Goal: Task Accomplishment & Management: Use online tool/utility

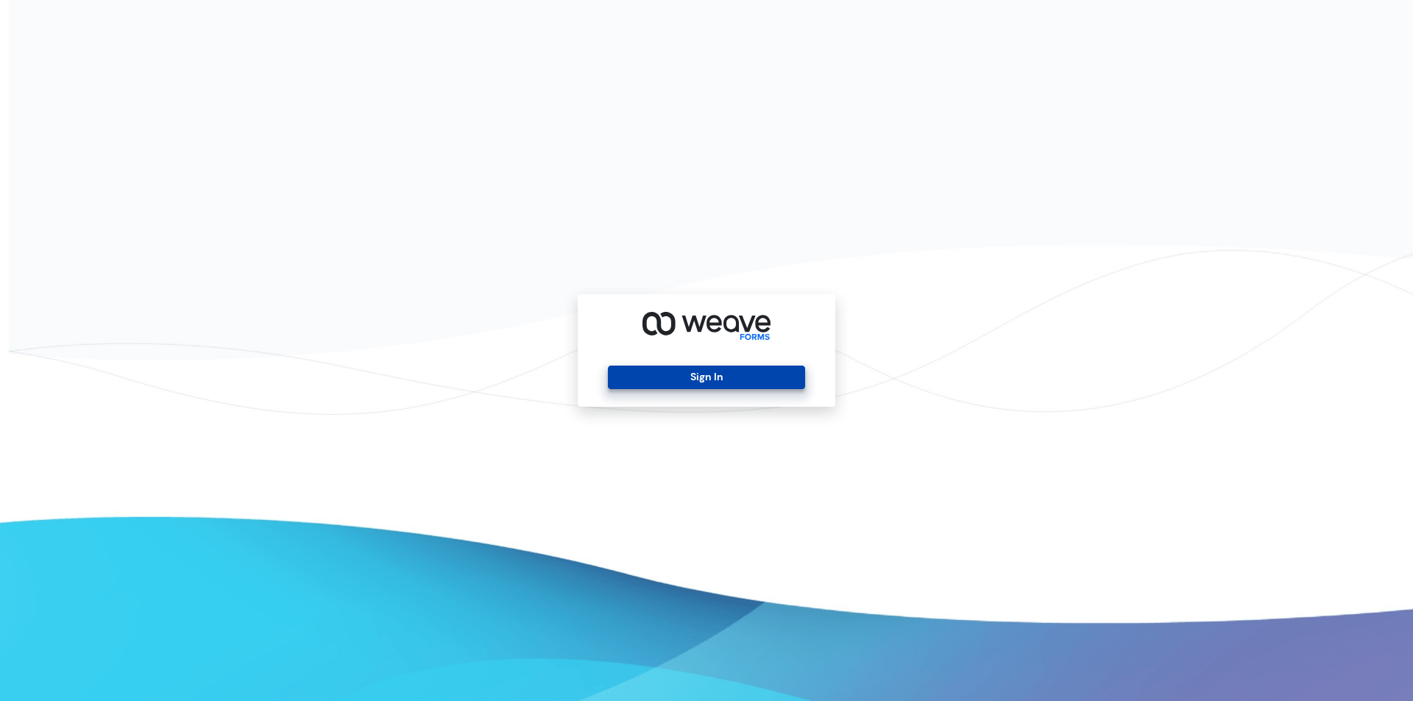
click at [699, 372] on button "Sign In" at bounding box center [706, 378] width 196 height 24
